Goal: Book appointment/travel/reservation

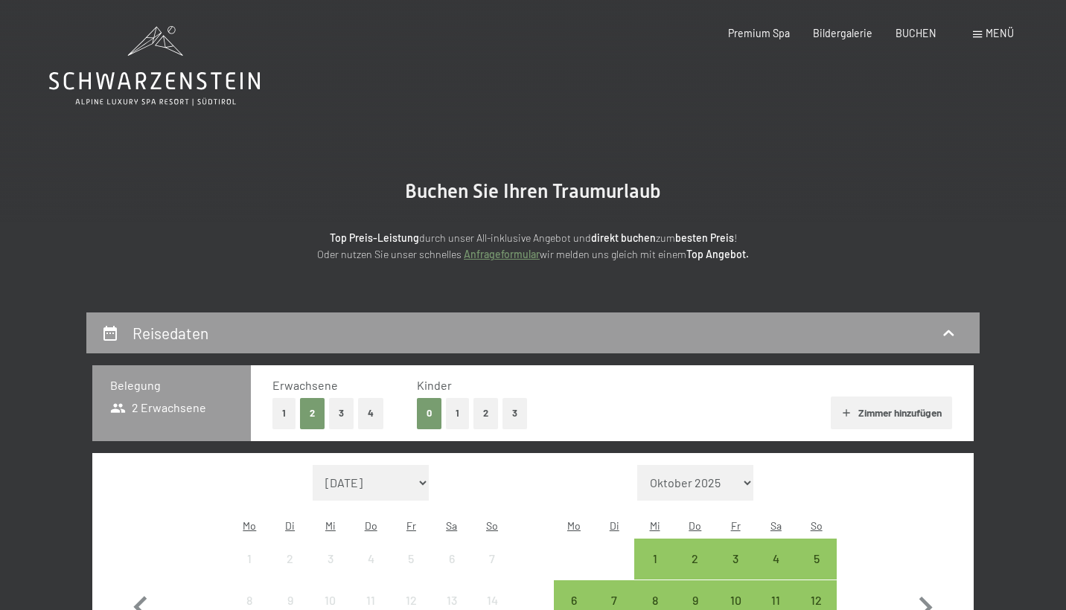
click at [552, 353] on div "Reisedaten Belegung 2 Erwachsene Erwachsene 1 2 3 4 Kinder 0 1 2 3 Zimmer hinzu…" at bounding box center [532, 569] width 893 height 513
click at [577, 337] on div "Reisedaten" at bounding box center [532, 333] width 863 height 22
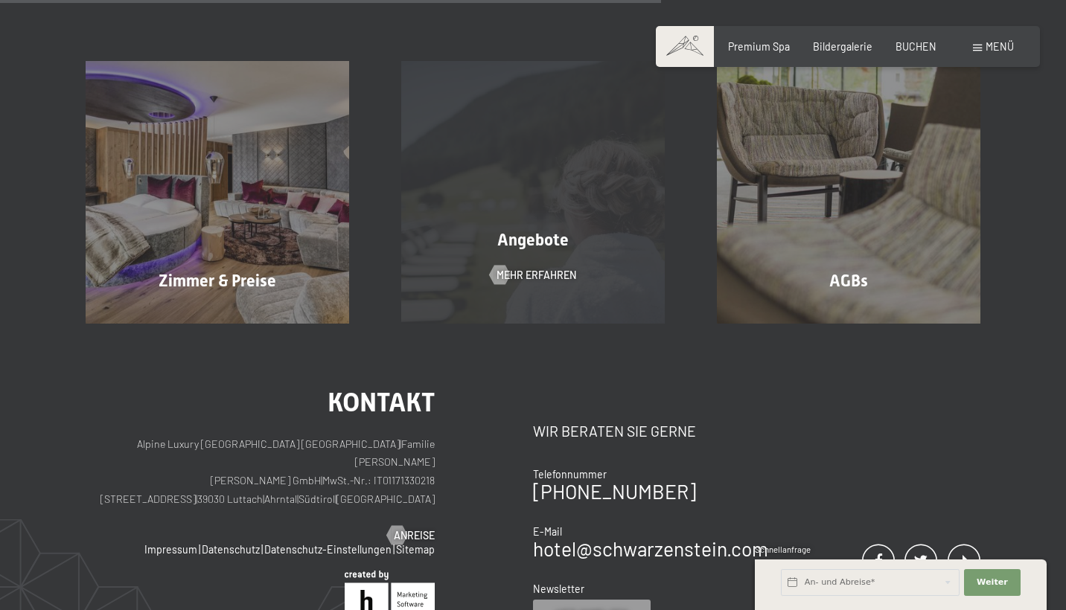
scroll to position [548, 0]
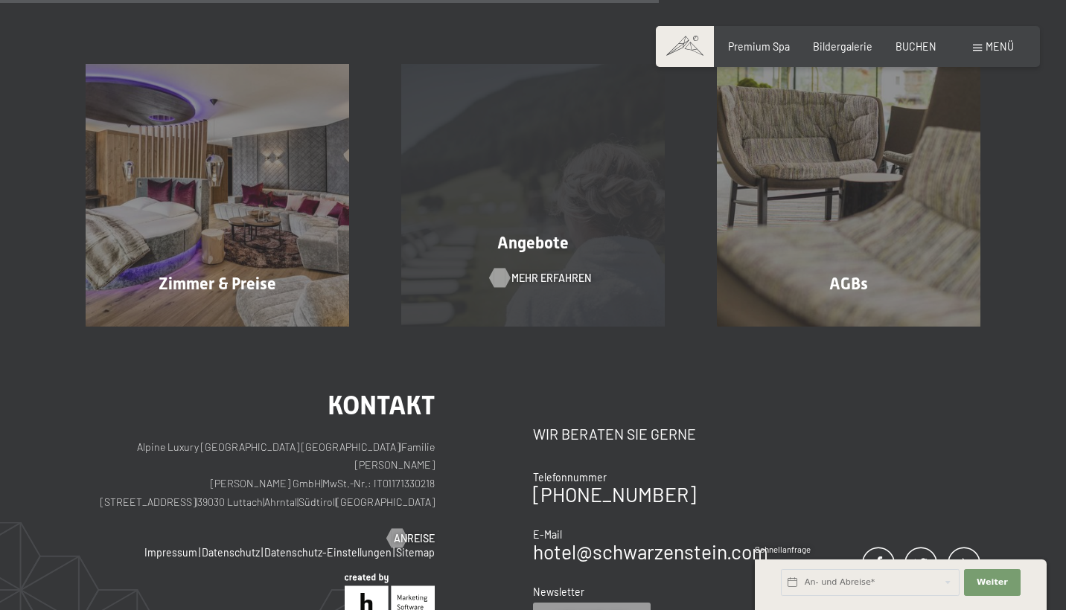
click at [514, 279] on span "Mehr erfahren" at bounding box center [551, 278] width 80 height 15
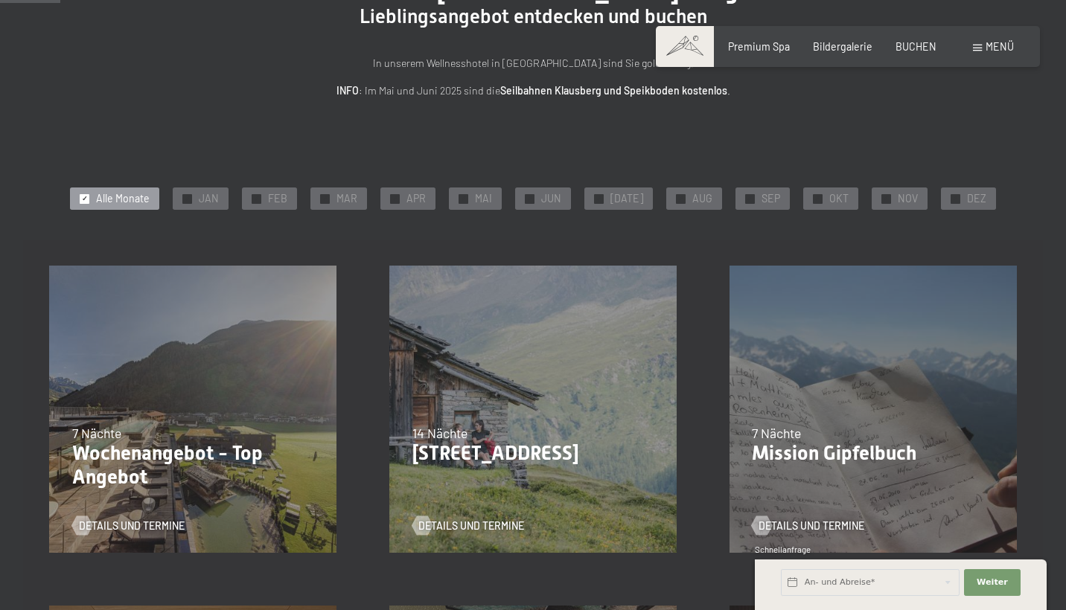
scroll to position [158, 0]
click at [415, 199] on span "APR" at bounding box center [415, 197] width 19 height 15
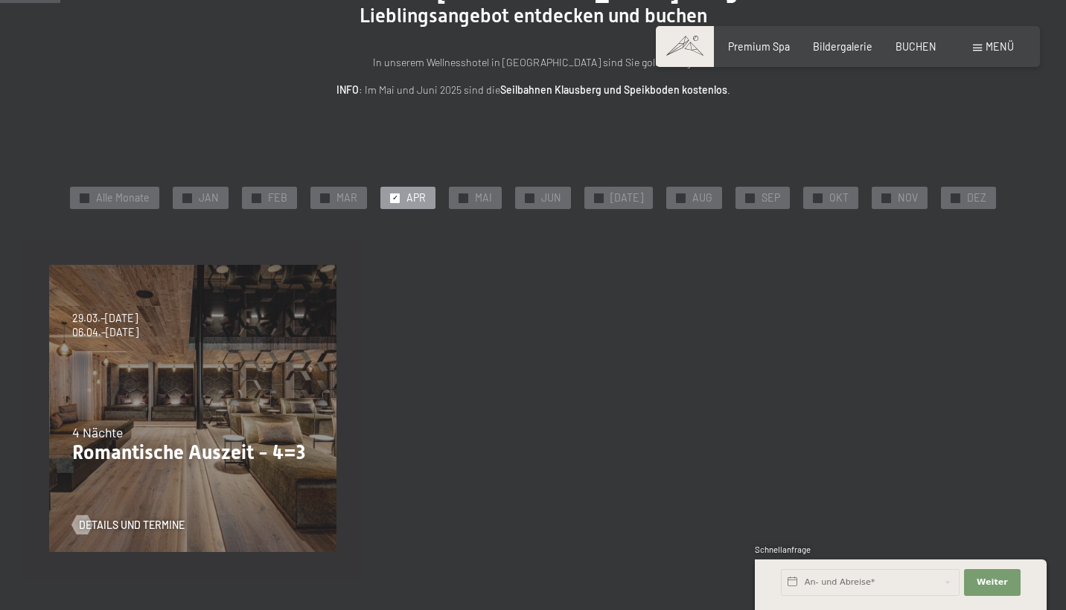
click at [409, 196] on div "✓ APR" at bounding box center [407, 198] width 55 height 22
click at [328, 199] on span "✓" at bounding box center [325, 197] width 6 height 9
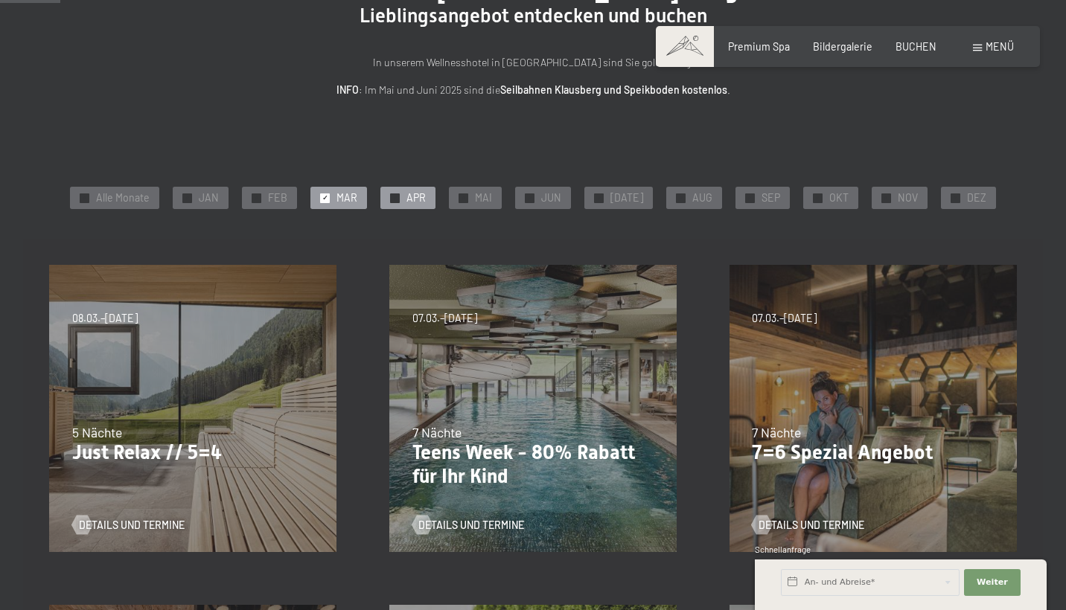
click at [400, 195] on div at bounding box center [395, 198] width 10 height 10
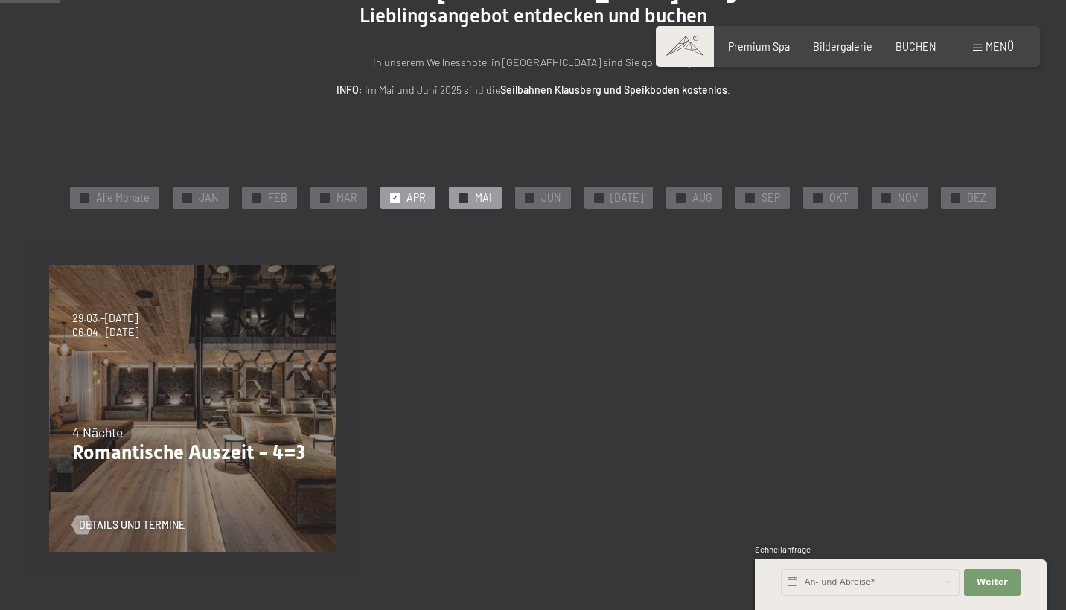
click at [464, 191] on div "✓ MAI" at bounding box center [475, 198] width 53 height 22
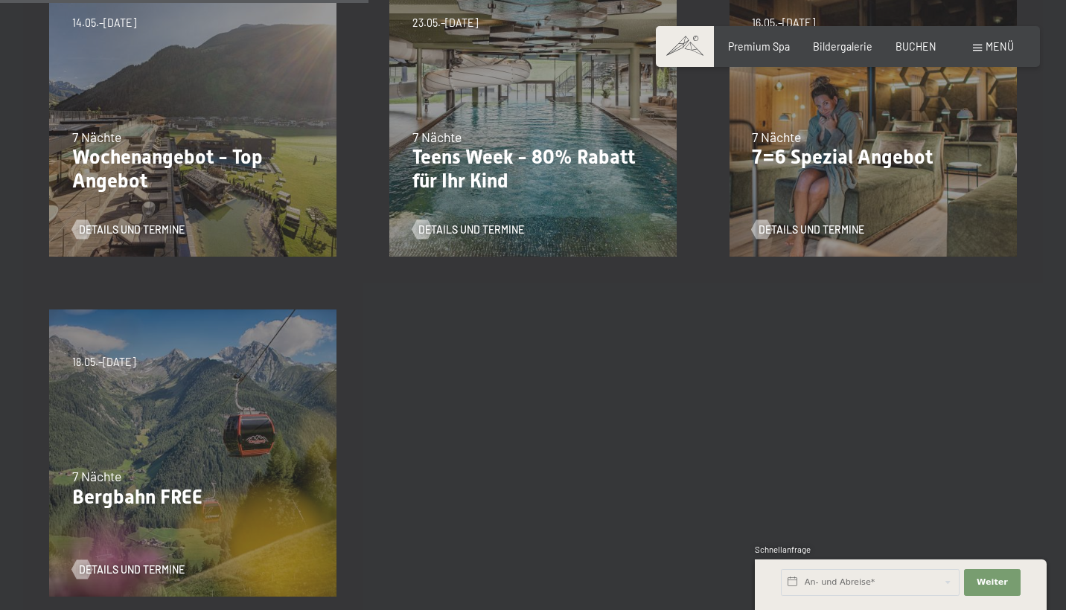
scroll to position [382, 0]
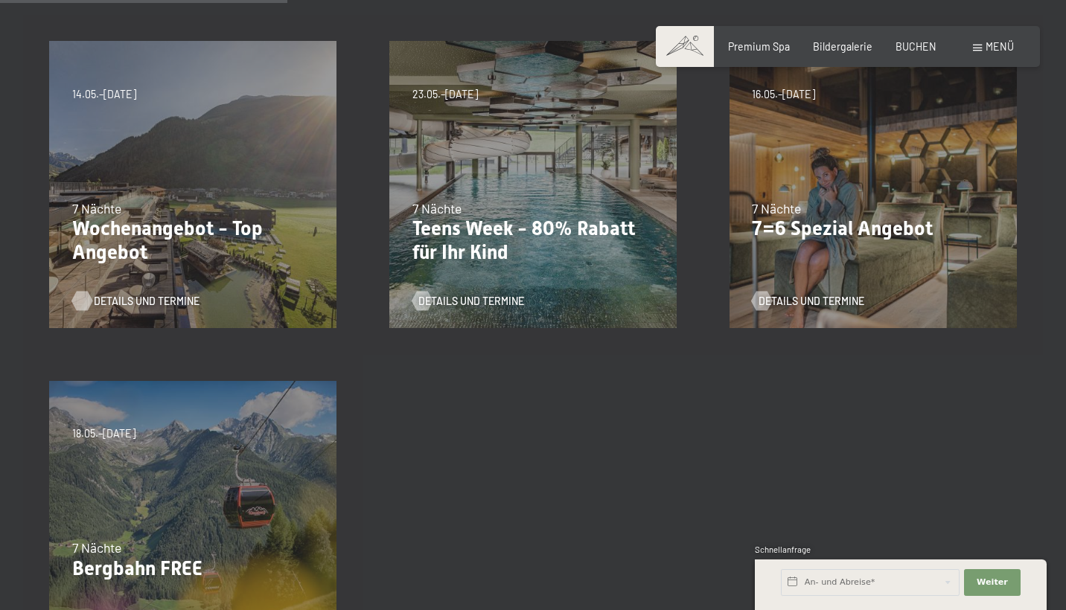
click at [144, 299] on span "Details und Termine" at bounding box center [147, 301] width 106 height 15
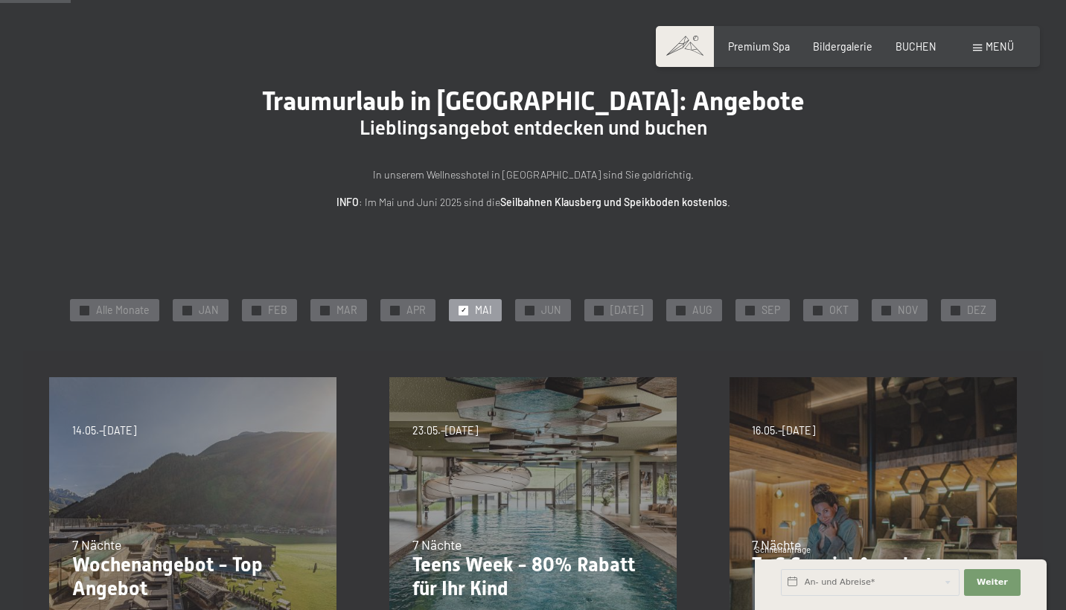
scroll to position [94, 0]
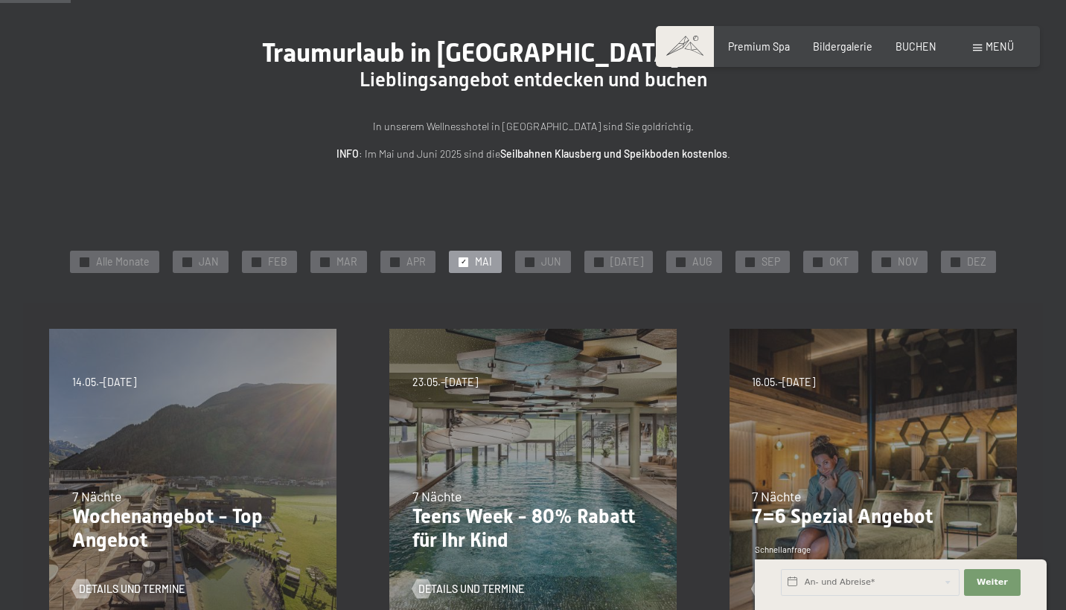
click at [482, 262] on span "MAI" at bounding box center [483, 261] width 17 height 15
click at [557, 260] on span "JUN" at bounding box center [551, 261] width 20 height 15
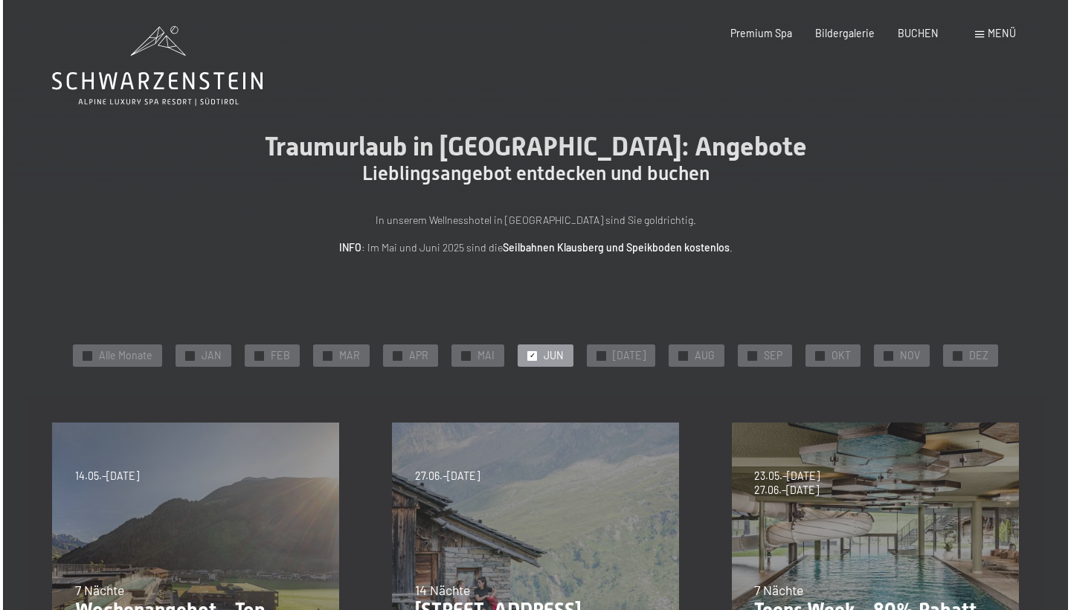
scroll to position [0, 0]
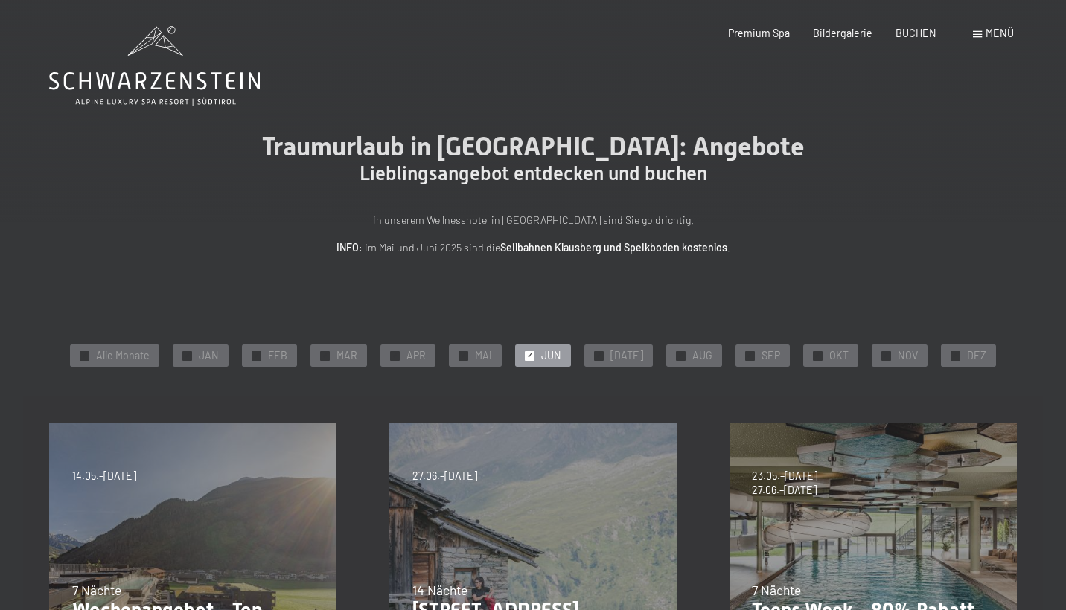
click at [996, 27] on span "Menü" at bounding box center [999, 33] width 28 height 13
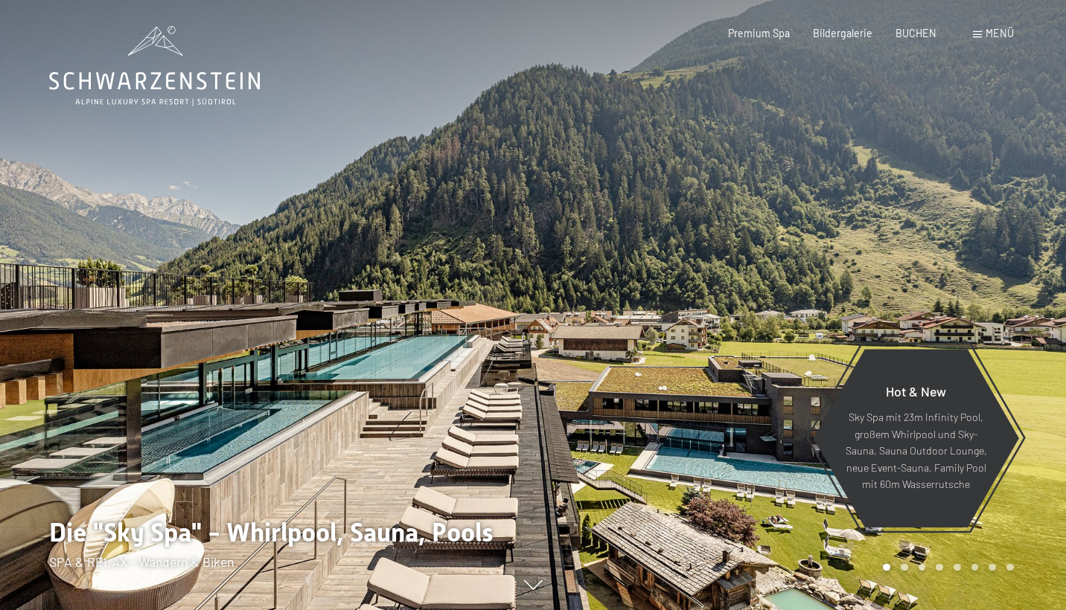
click at [981, 33] on span at bounding box center [977, 34] width 9 height 7
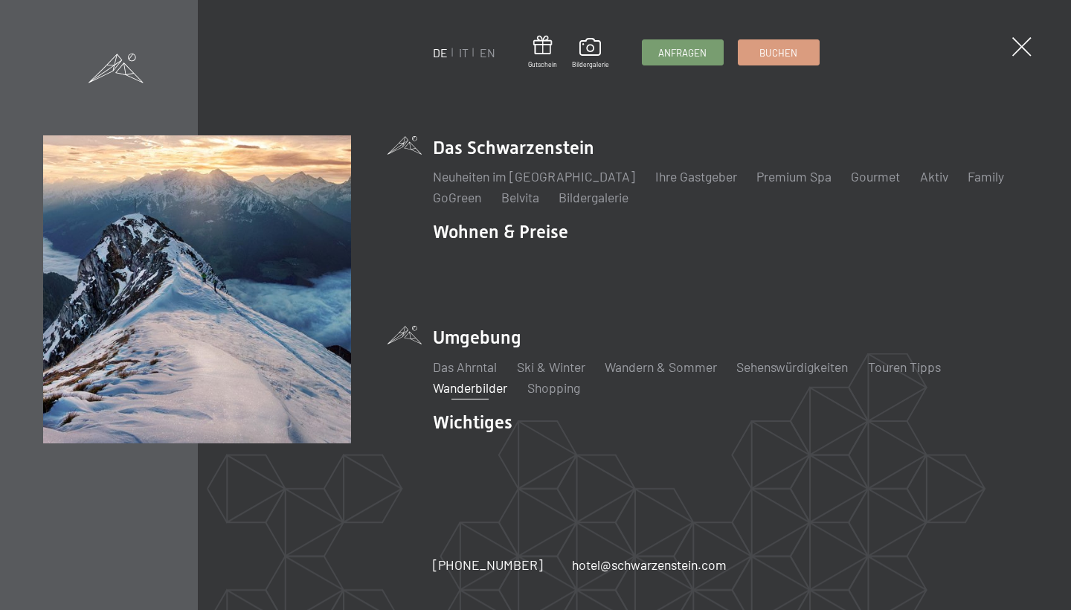
click at [478, 379] on link "Wanderbilder" at bounding box center [470, 387] width 74 height 16
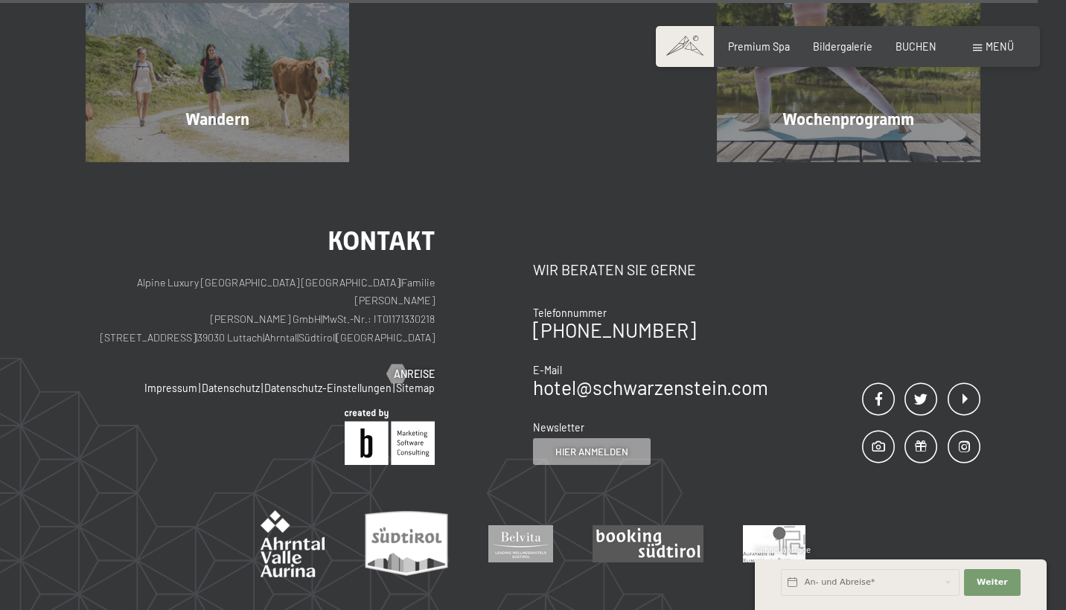
scroll to position [3146, 0]
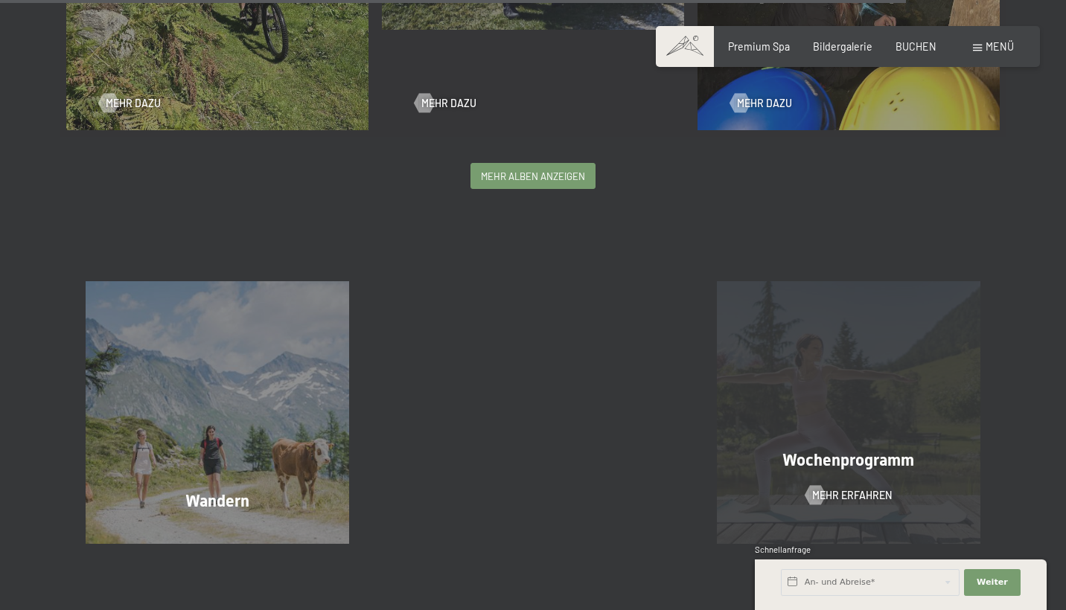
click at [858, 466] on span "Wochenprogramm" at bounding box center [848, 460] width 132 height 19
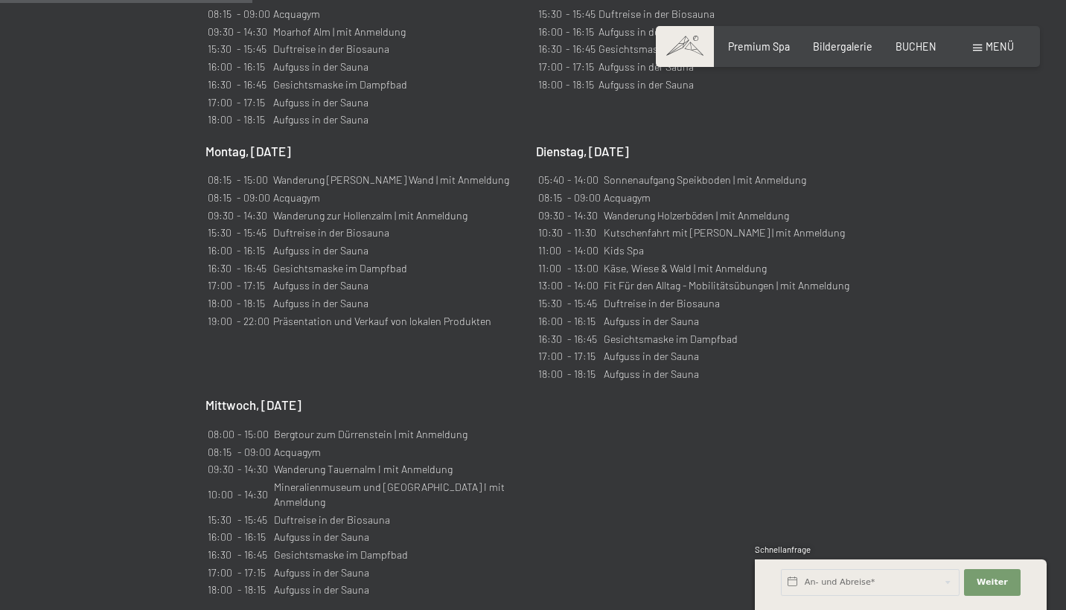
scroll to position [1309, 0]
